Goal: Contribute content: Add original content to the website for others to see

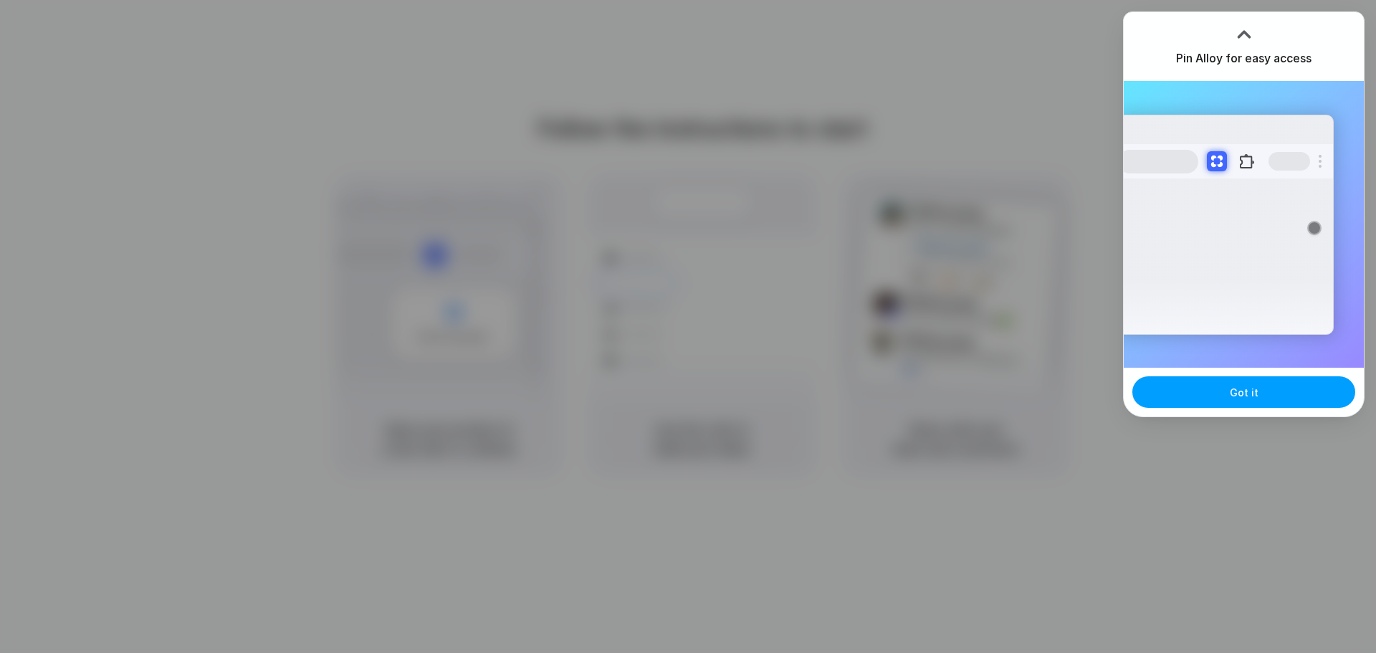
click at [1211, 393] on button "Got it" at bounding box center [1244, 392] width 223 height 32
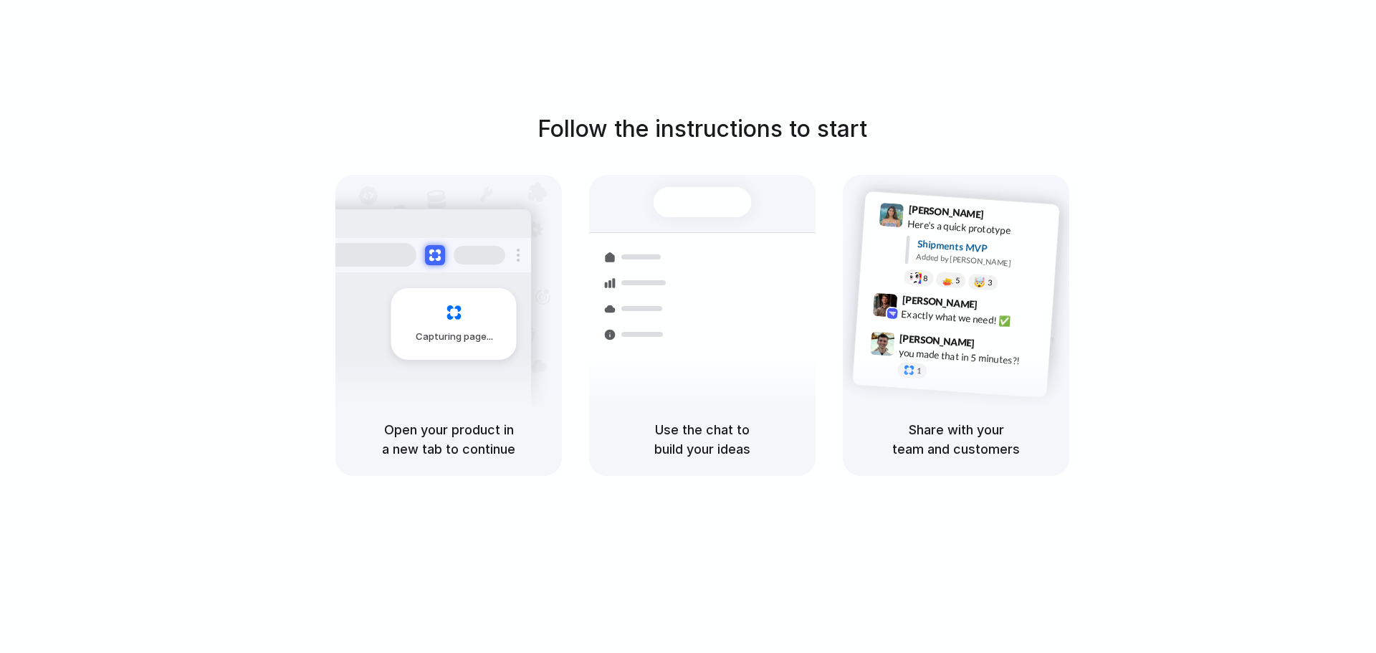
click at [559, 513] on div "Follow the instructions to start Capturing page Open your product in a new tab …" at bounding box center [702, 341] width 1405 height 682
click at [477, 330] on span "Capturing page" at bounding box center [456, 337] width 80 height 14
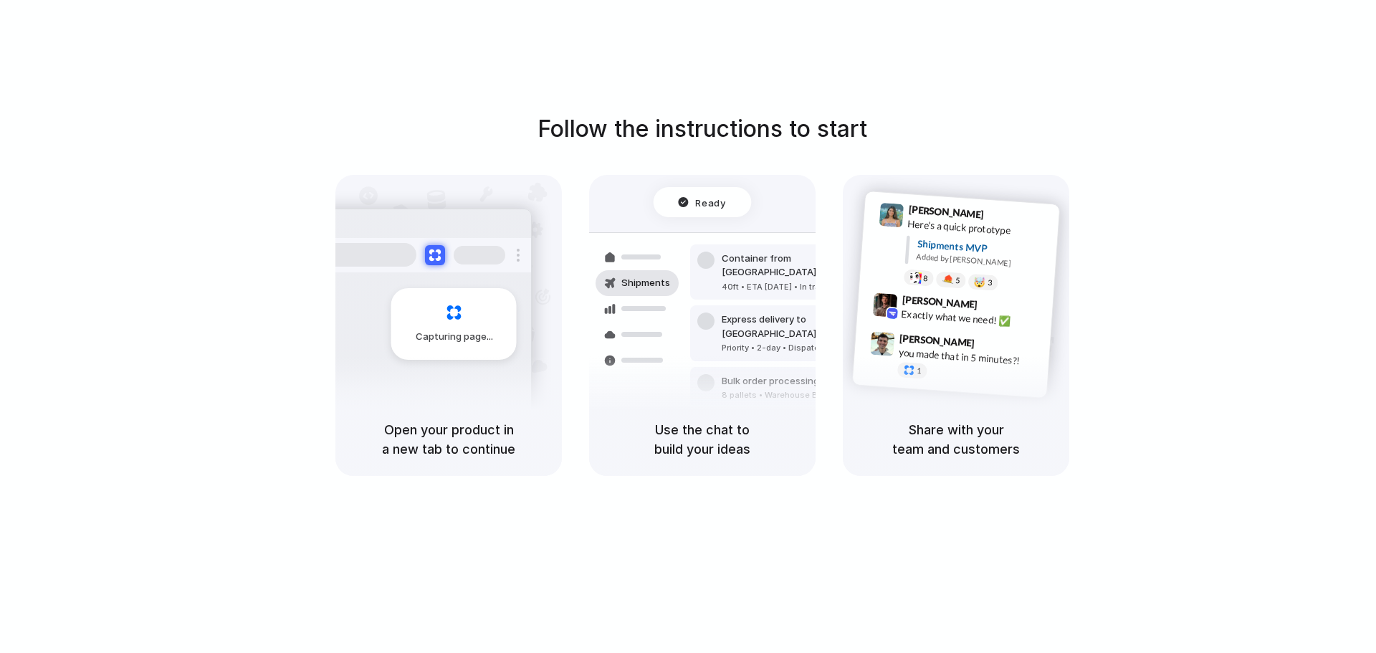
drag, startPoint x: 541, startPoint y: 128, endPoint x: 824, endPoint y: 145, distance: 283.7
click at [824, 145] on h1 "Follow the instructions to start" at bounding box center [703, 129] width 330 height 34
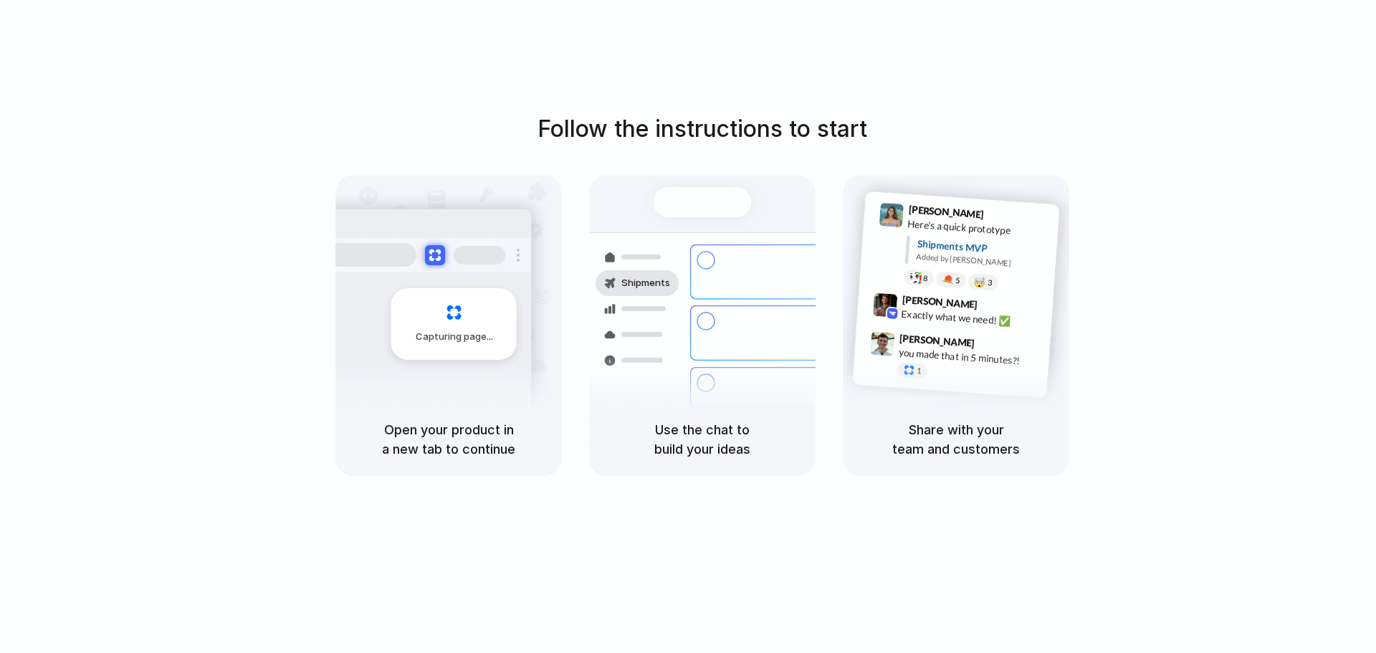
click at [703, 313] on div at bounding box center [705, 321] width 17 height 17
click at [891, 318] on div at bounding box center [892, 314] width 14 height 14
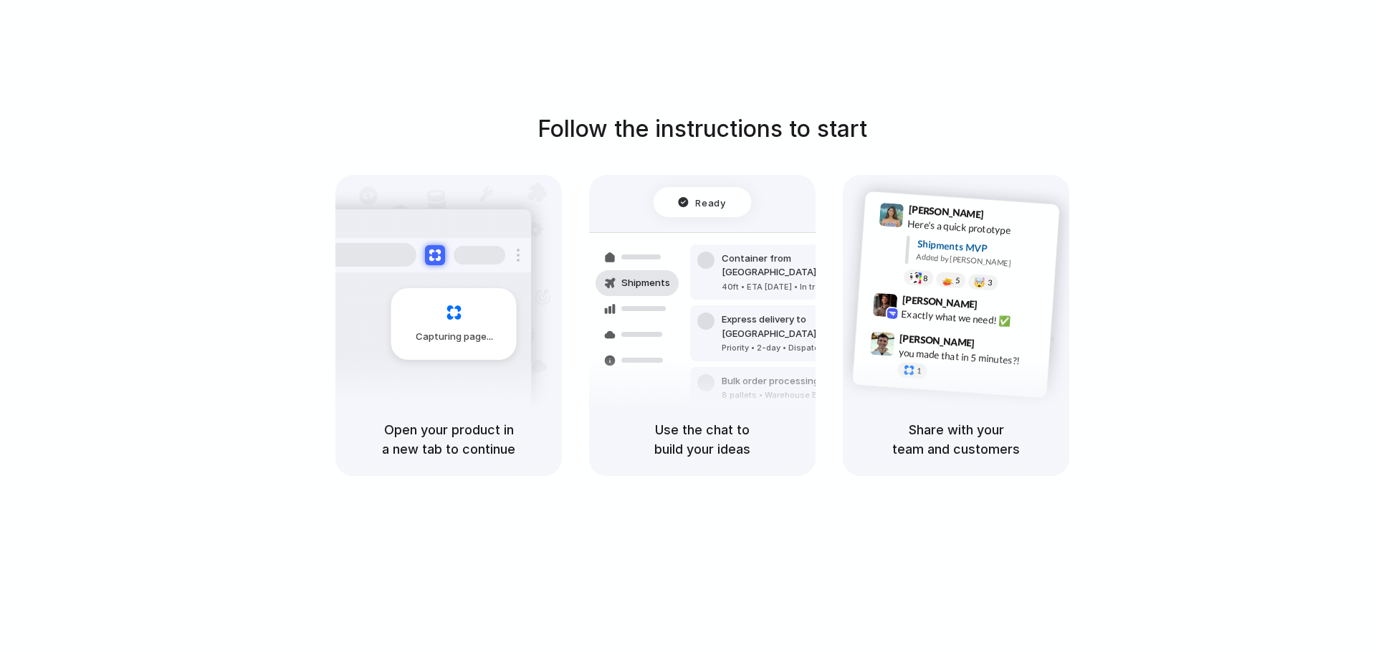
click at [425, 332] on span "Capturing page" at bounding box center [456, 337] width 80 height 14
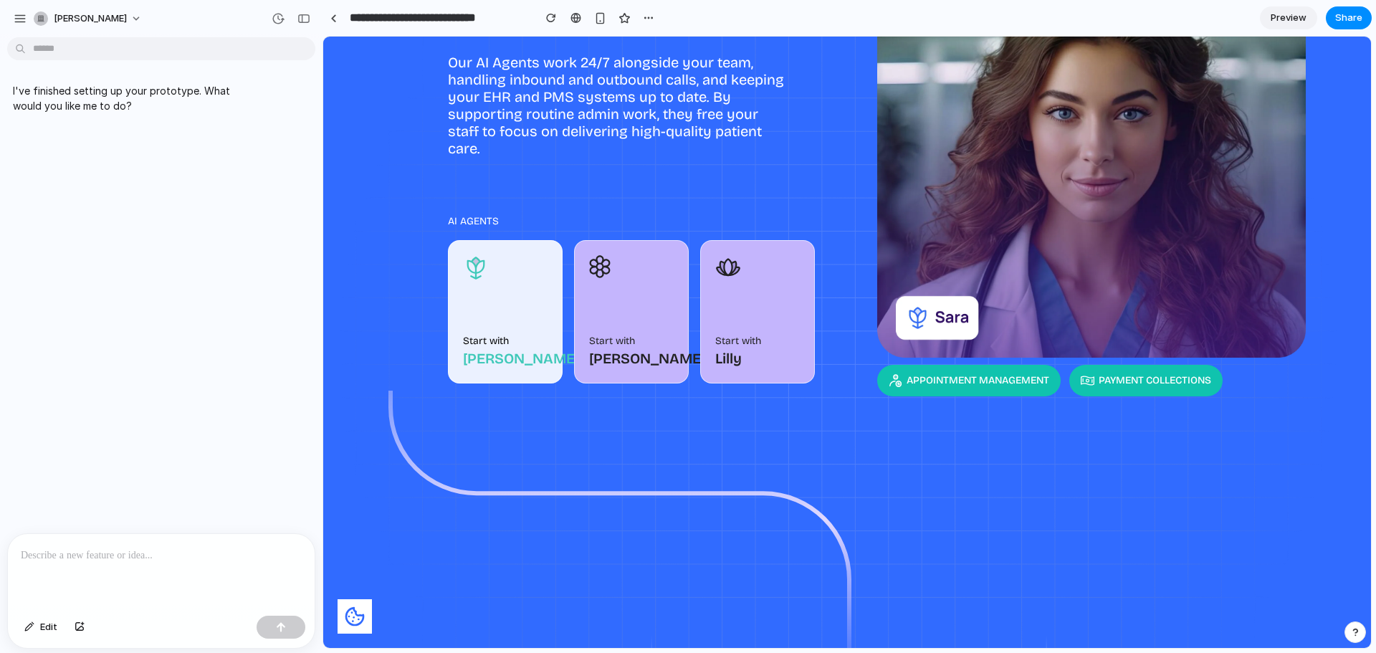
scroll to position [583, 0]
click at [644, 23] on div "button" at bounding box center [648, 17] width 11 height 11
click at [1281, 19] on span "Preview" at bounding box center [1289, 18] width 36 height 14
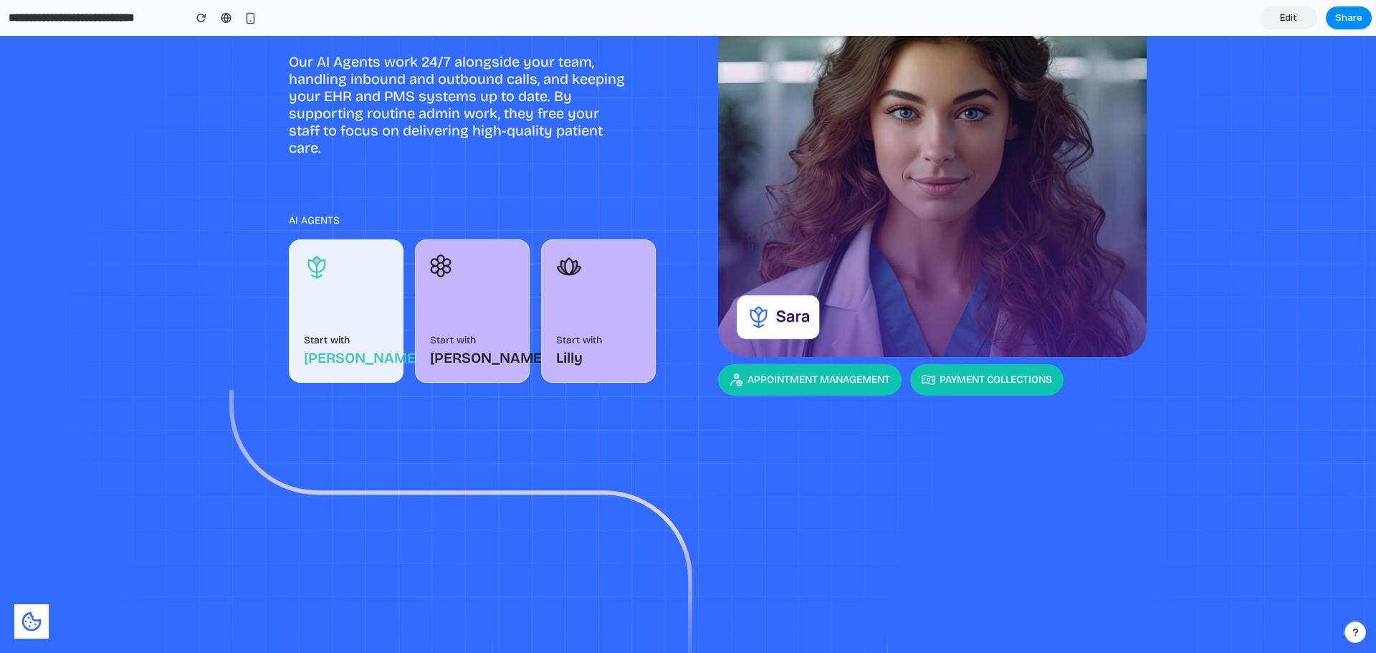
scroll to position [588, 0]
click at [248, 19] on div "button" at bounding box center [250, 18] width 12 height 12
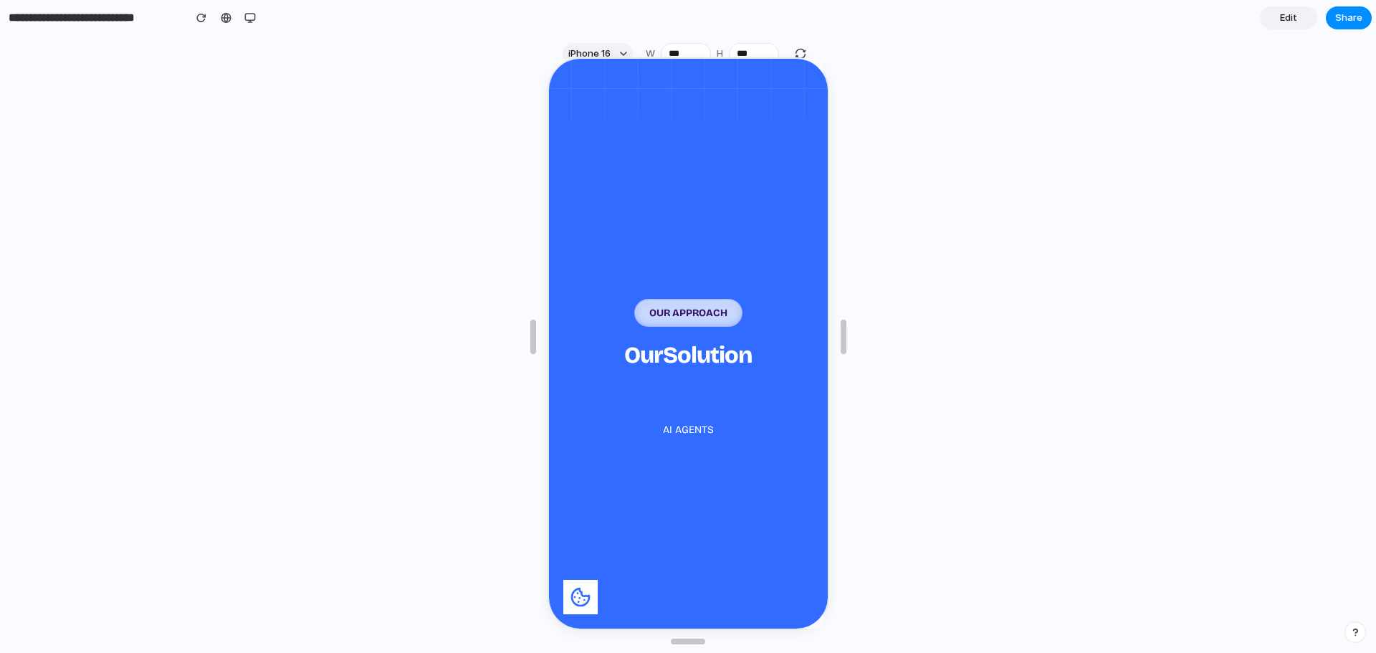
scroll to position [0, 0]
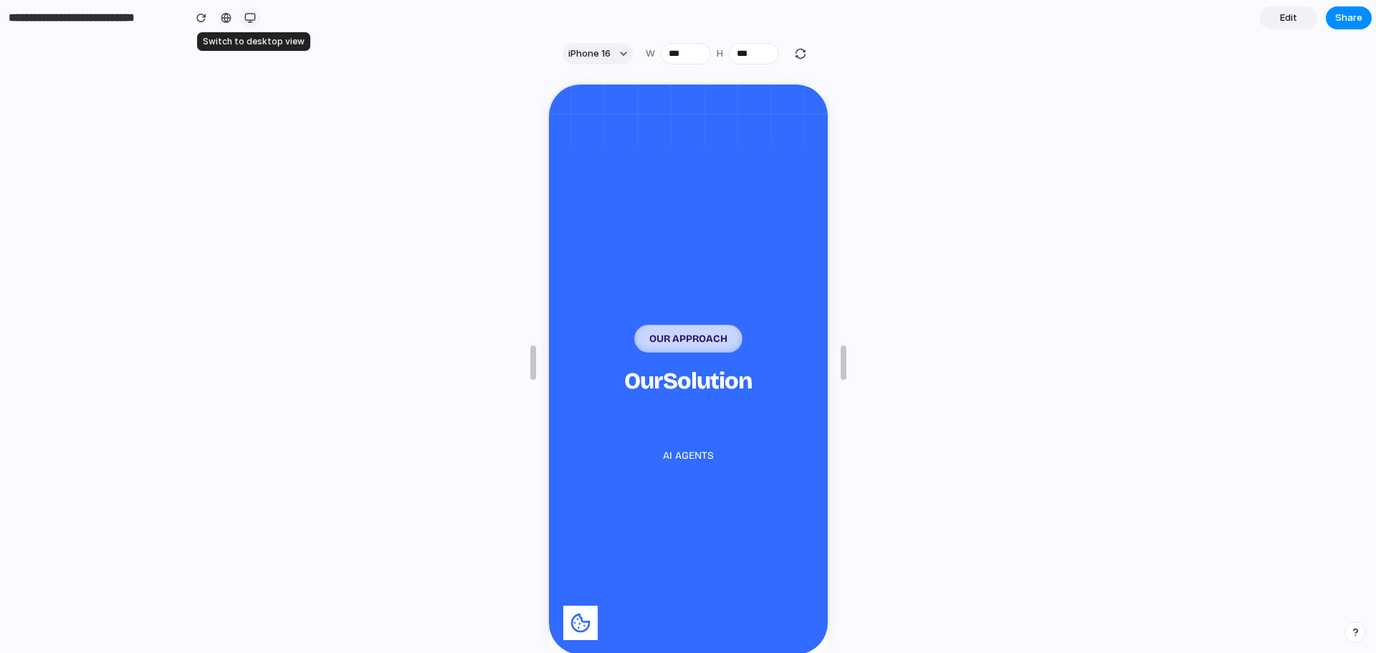
click at [248, 21] on div "button" at bounding box center [249, 17] width 11 height 11
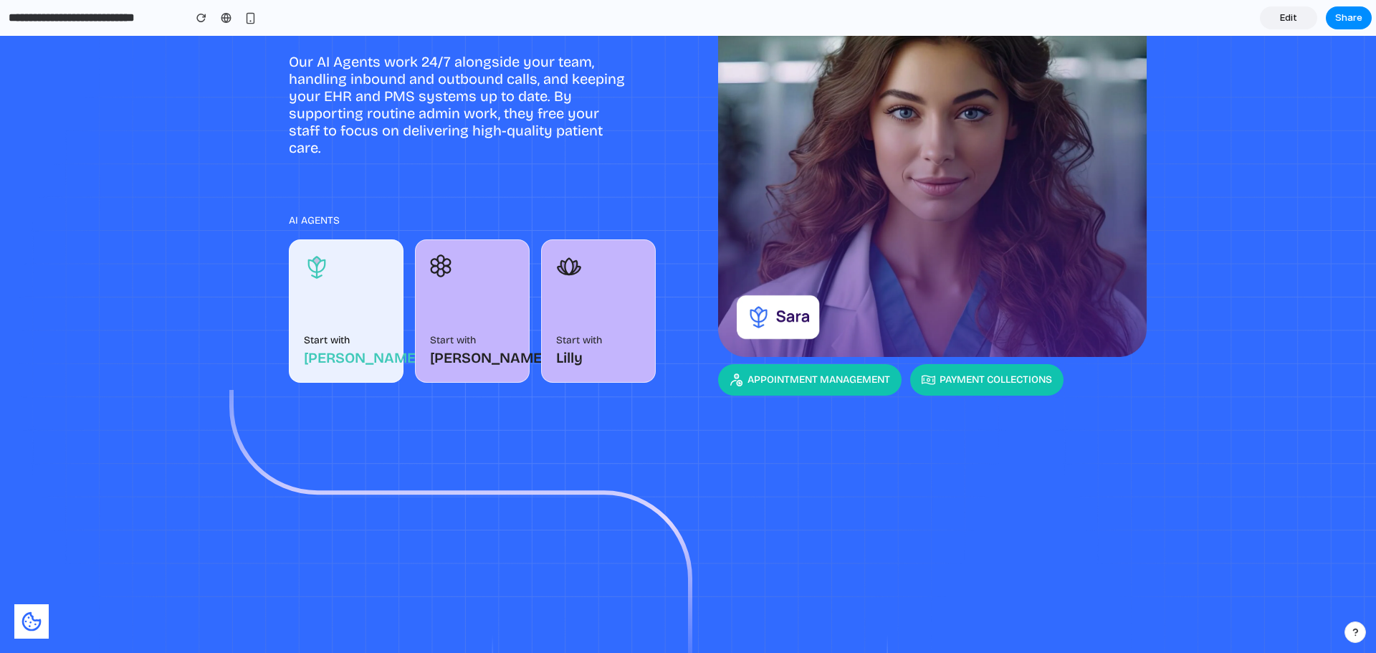
click at [1283, 22] on span "Edit" at bounding box center [1288, 18] width 17 height 14
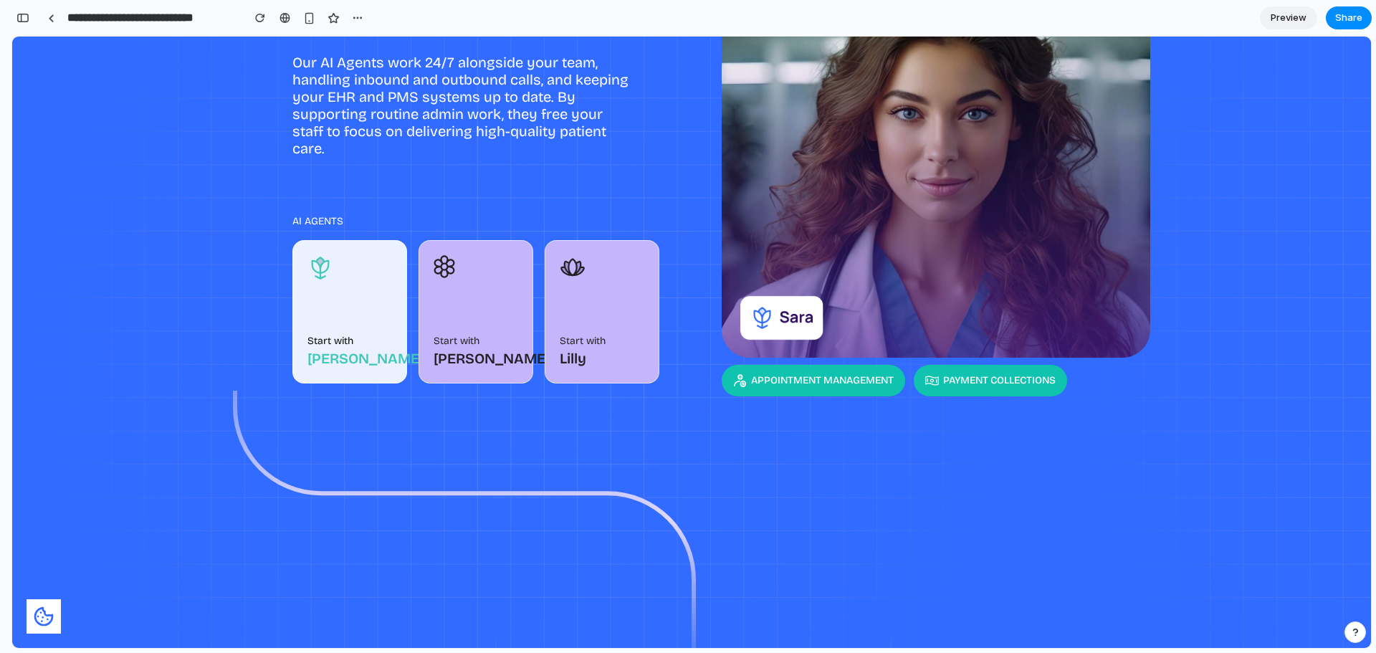
scroll to position [0, 13]
click at [16, 23] on button "button" at bounding box center [22, 17] width 23 height 23
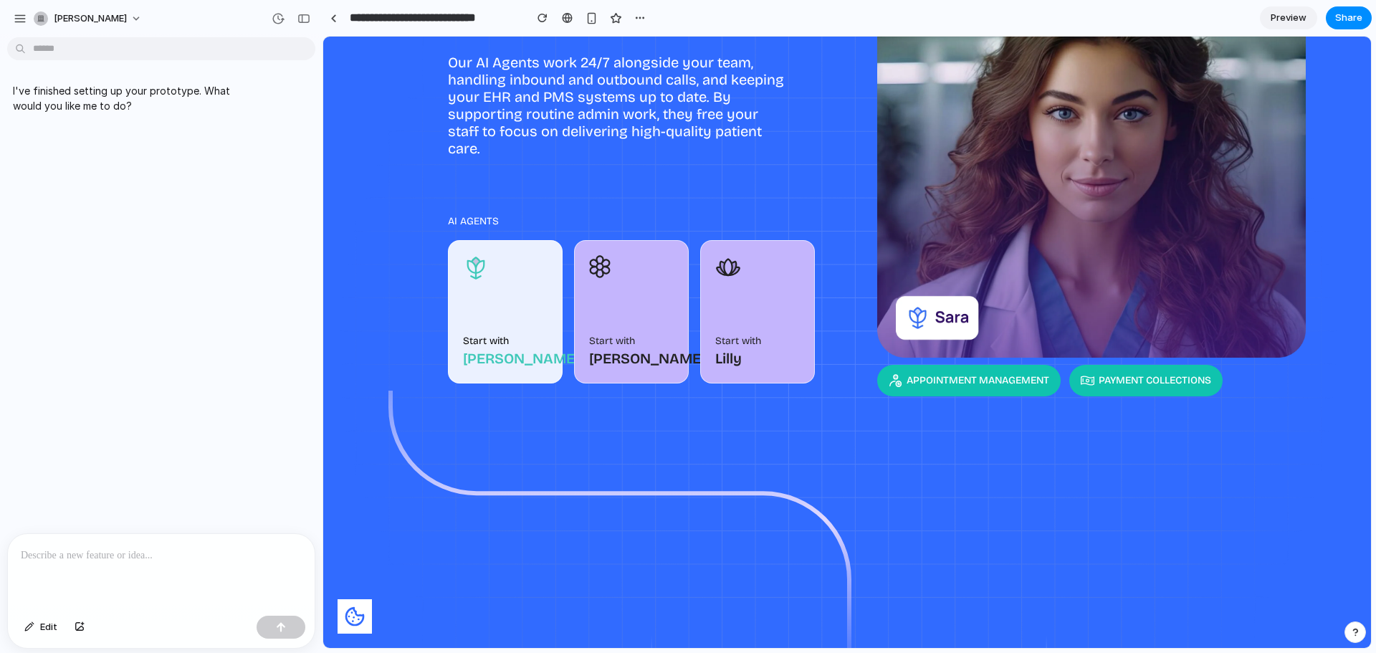
scroll to position [0, 0]
click at [87, 100] on p "I've finished setting up your prototype. What would you like me to do?" at bounding box center [132, 98] width 239 height 30
click at [17, 24] on div "button" at bounding box center [20, 18] width 13 height 13
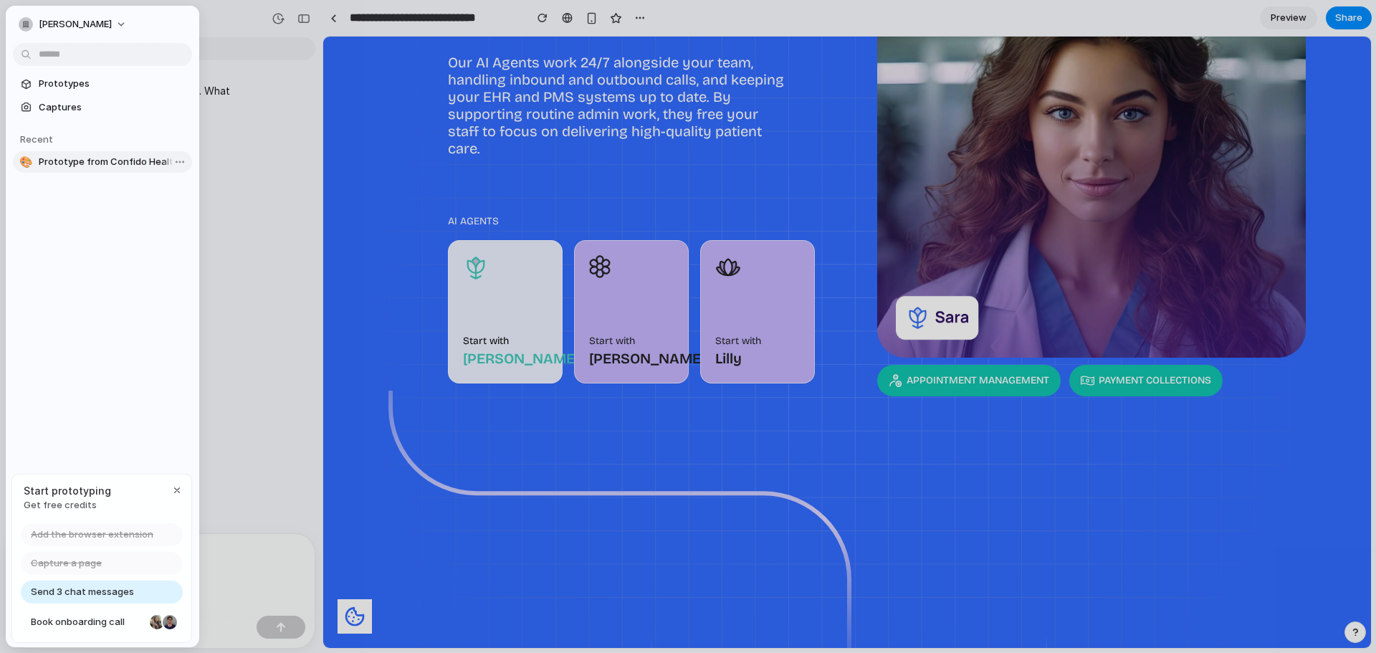
click at [135, 166] on span "Prototype from Confido Health" at bounding box center [113, 162] width 148 height 14
click at [234, 214] on div at bounding box center [688, 326] width 1376 height 653
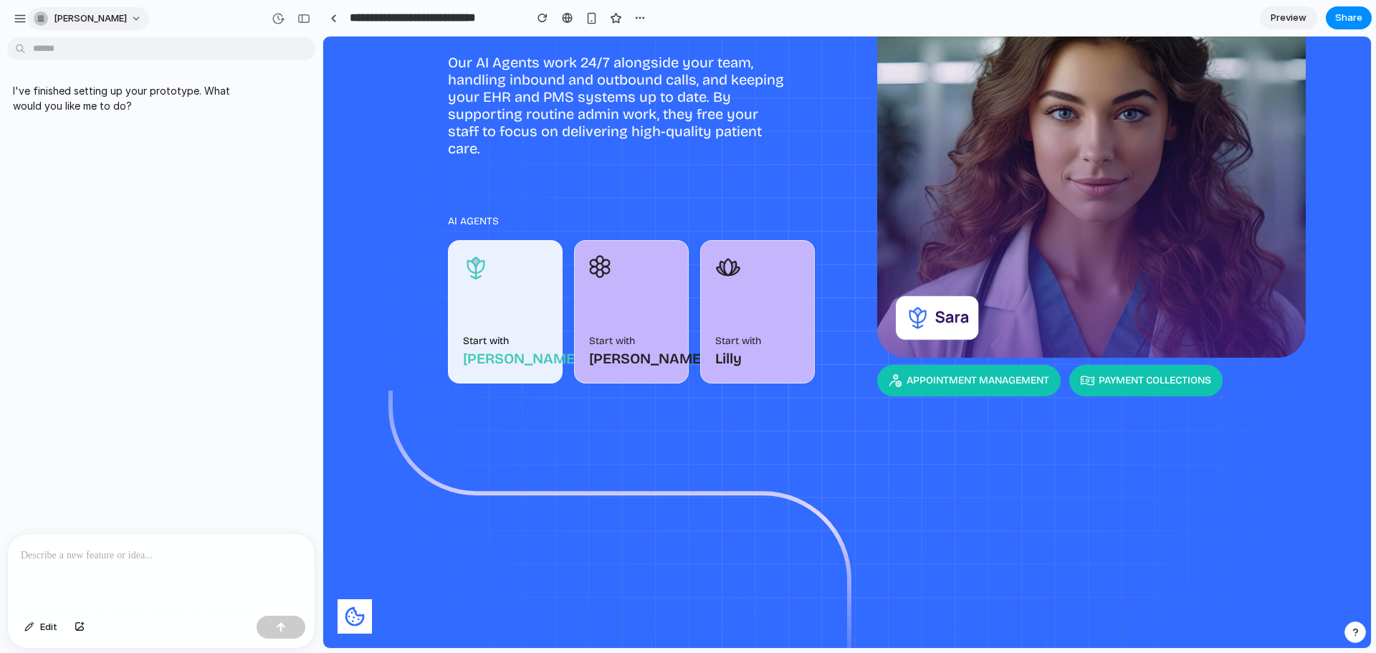
click at [104, 23] on span "[PERSON_NAME]" at bounding box center [90, 18] width 73 height 14
click at [635, 19] on div "button" at bounding box center [639, 17] width 11 height 11
